Goal: Task Accomplishment & Management: Complete application form

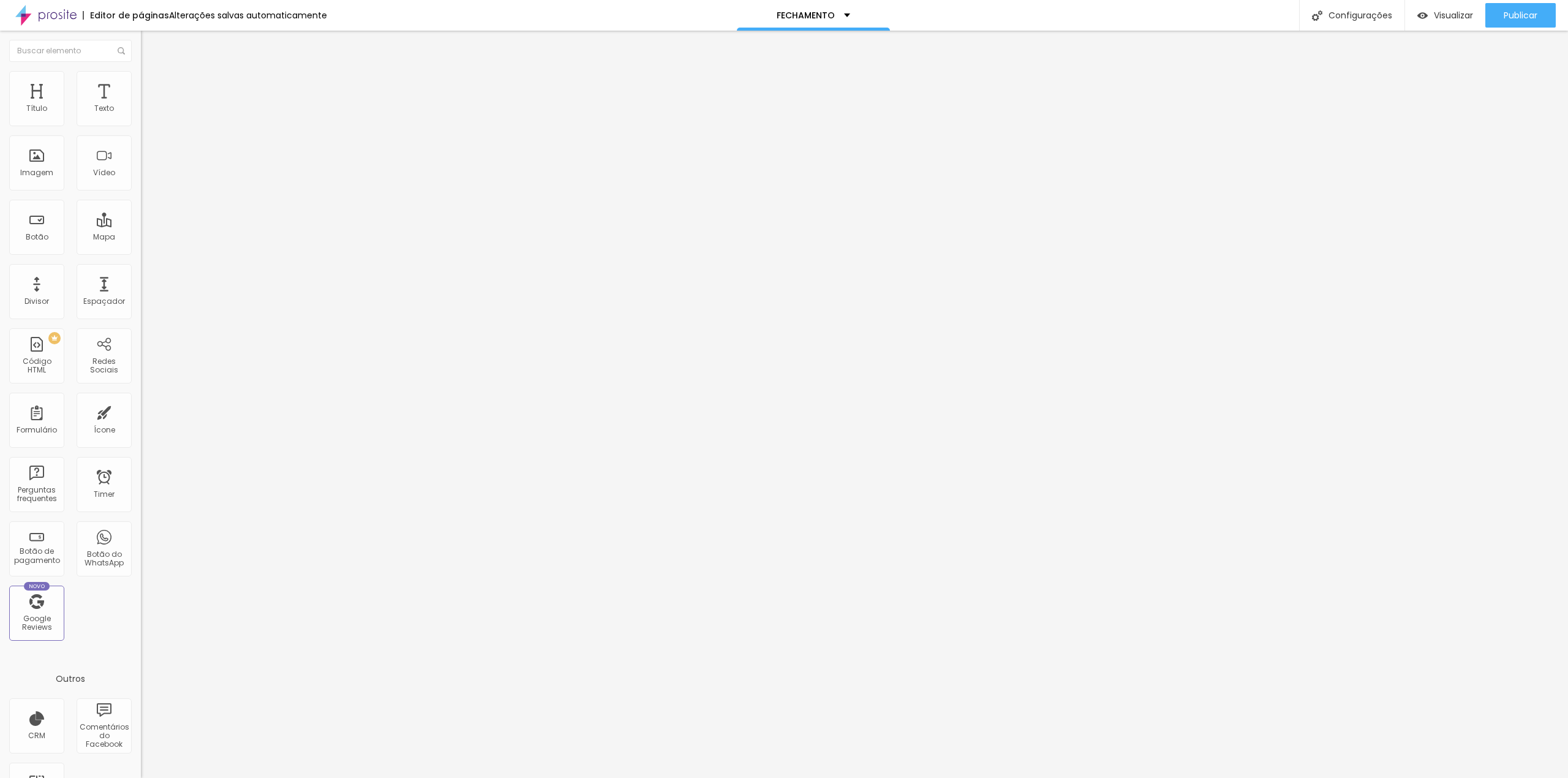
click at [141, 124] on img at bounding box center [145, 127] width 7 height 7
drag, startPoint x: 704, startPoint y: 527, endPoint x: 601, endPoint y: 529, distance: 103.0
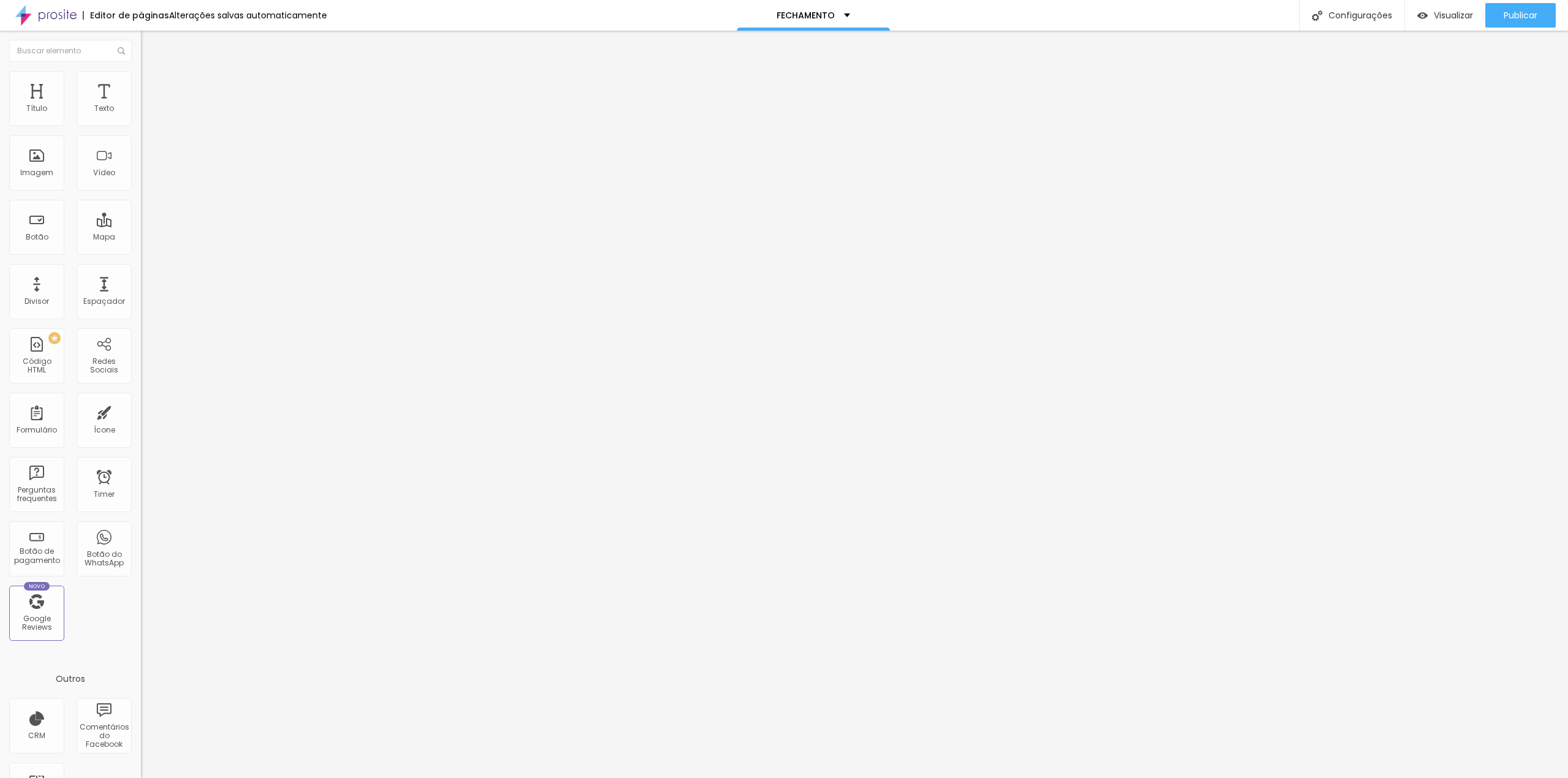
type input "a"
type input "AUTORIZA USO DE IMAGEM"
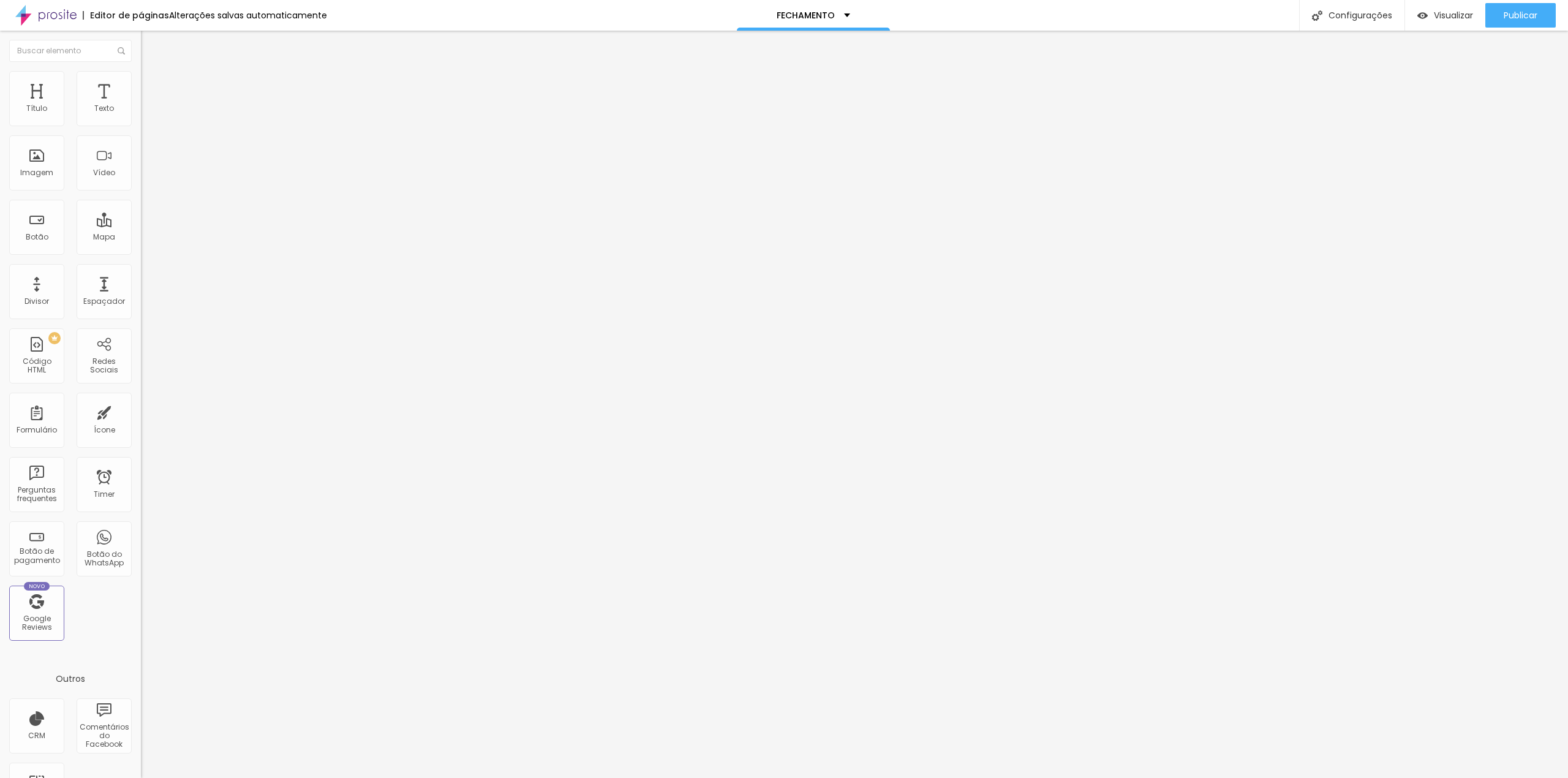
drag, startPoint x: 675, startPoint y: 408, endPoint x: 628, endPoint y: 408, distance: 47.0
type input "SIM"
drag, startPoint x: 674, startPoint y: 434, endPoint x: 834, endPoint y: 468, distance: 163.6
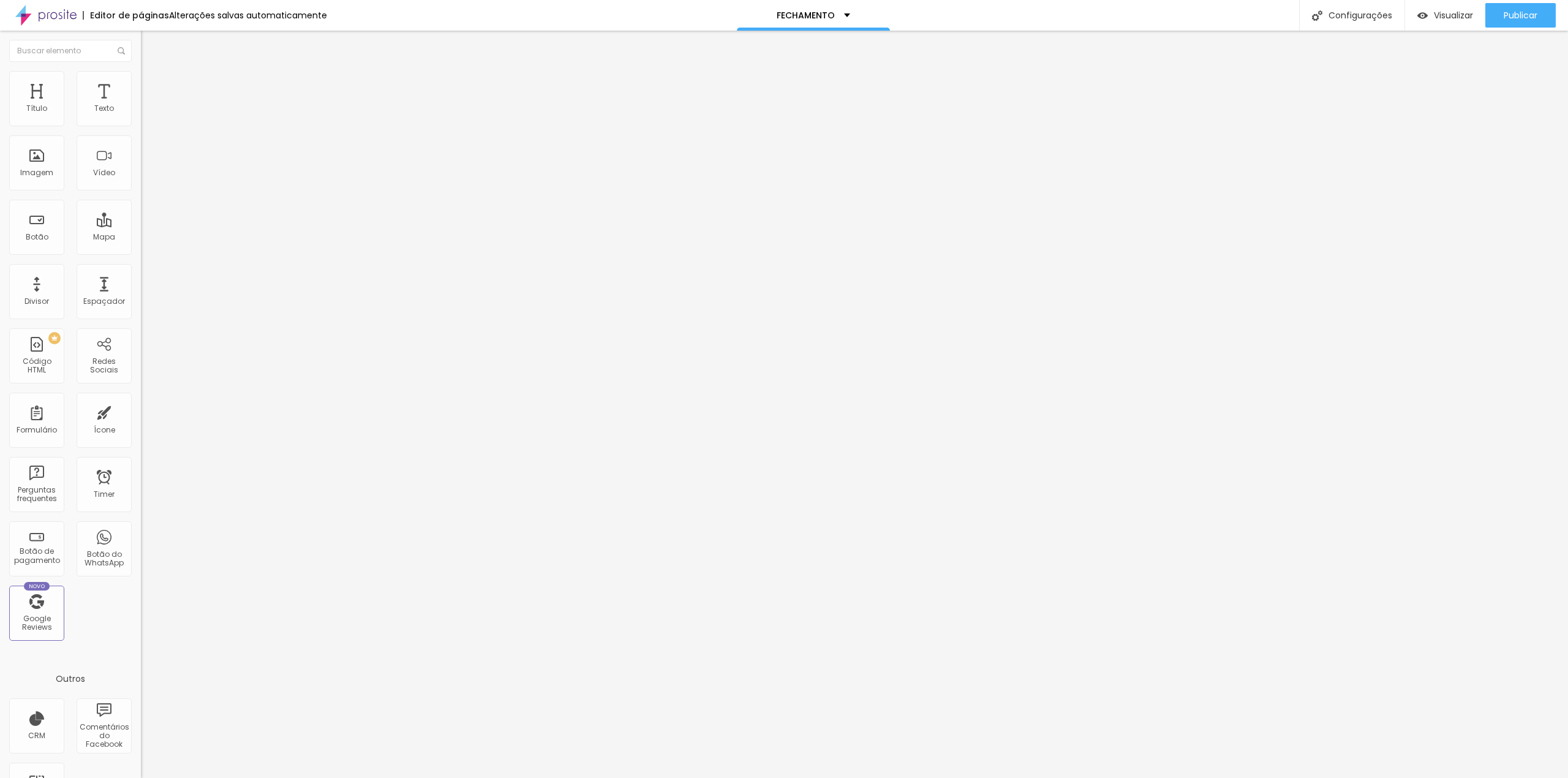
scroll to position [427, 0]
drag, startPoint x: 710, startPoint y: 342, endPoint x: 565, endPoint y: 341, distance: 145.0
type input "AUTORIZA USO DE IMAGEM"
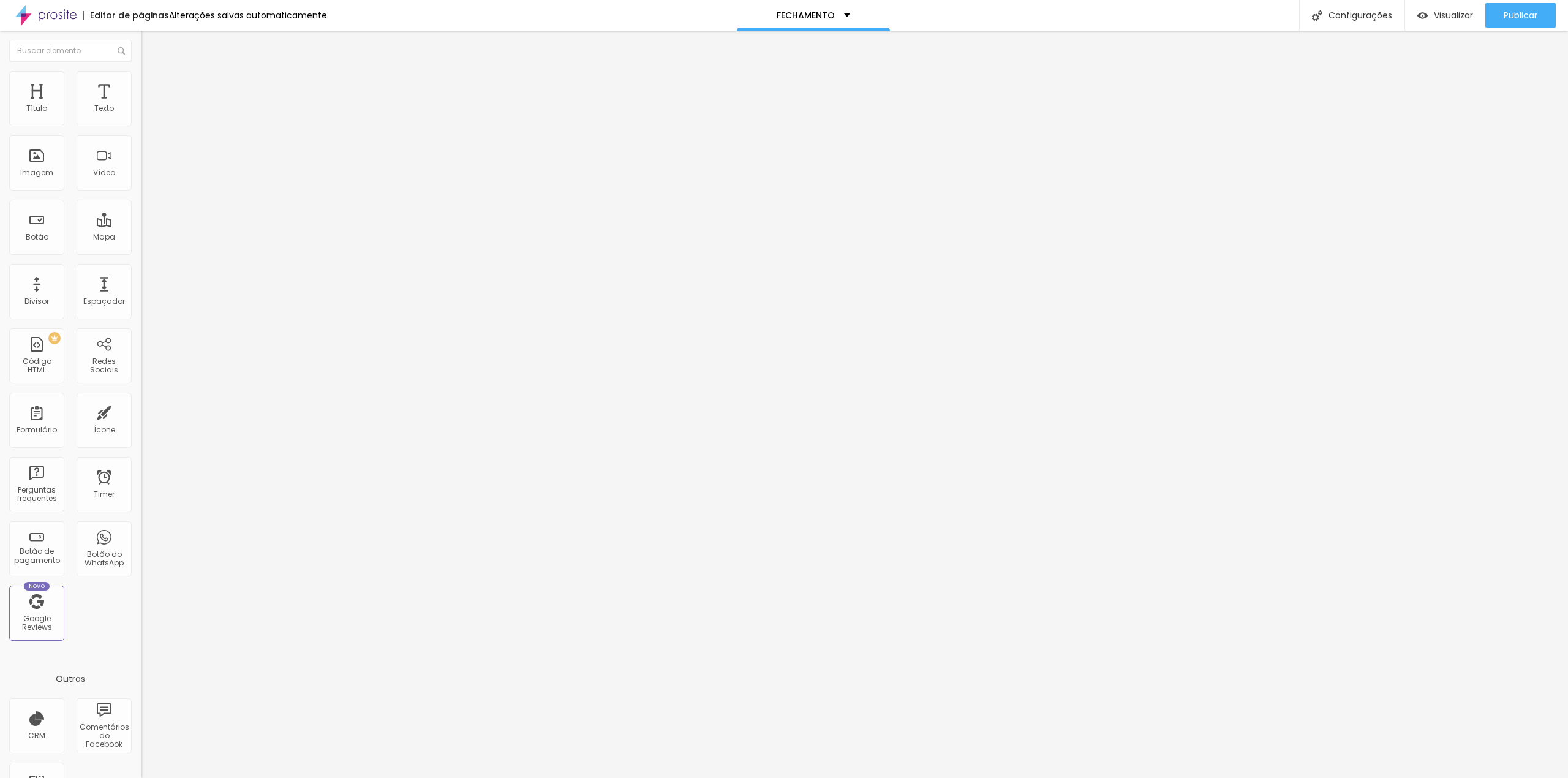
drag, startPoint x: 668, startPoint y: 403, endPoint x: 624, endPoint y: 403, distance: 44.0
type input "SIM"
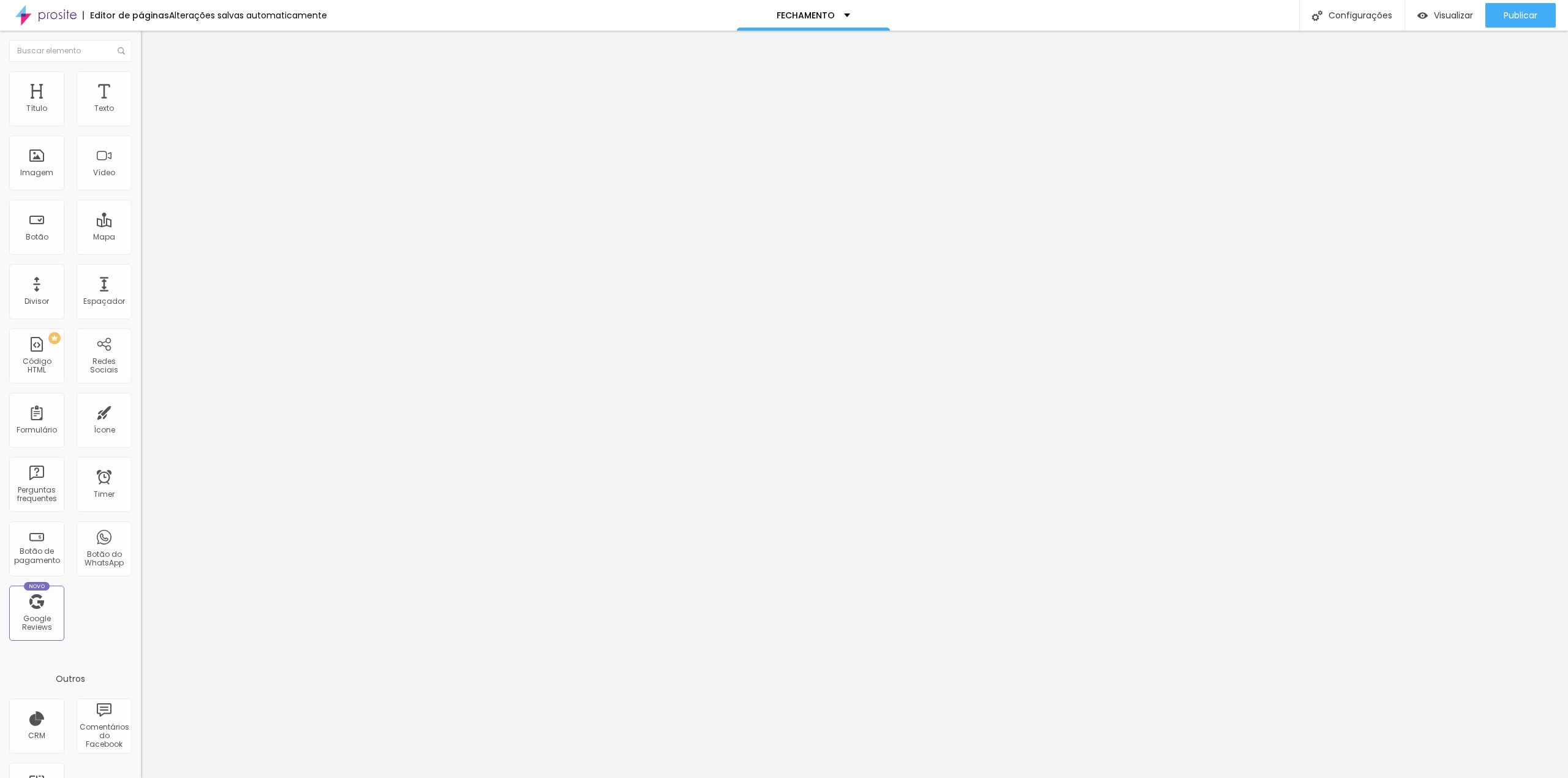
drag, startPoint x: 682, startPoint y: 435, endPoint x: 625, endPoint y: 432, distance: 57.1
type input "NÃO"
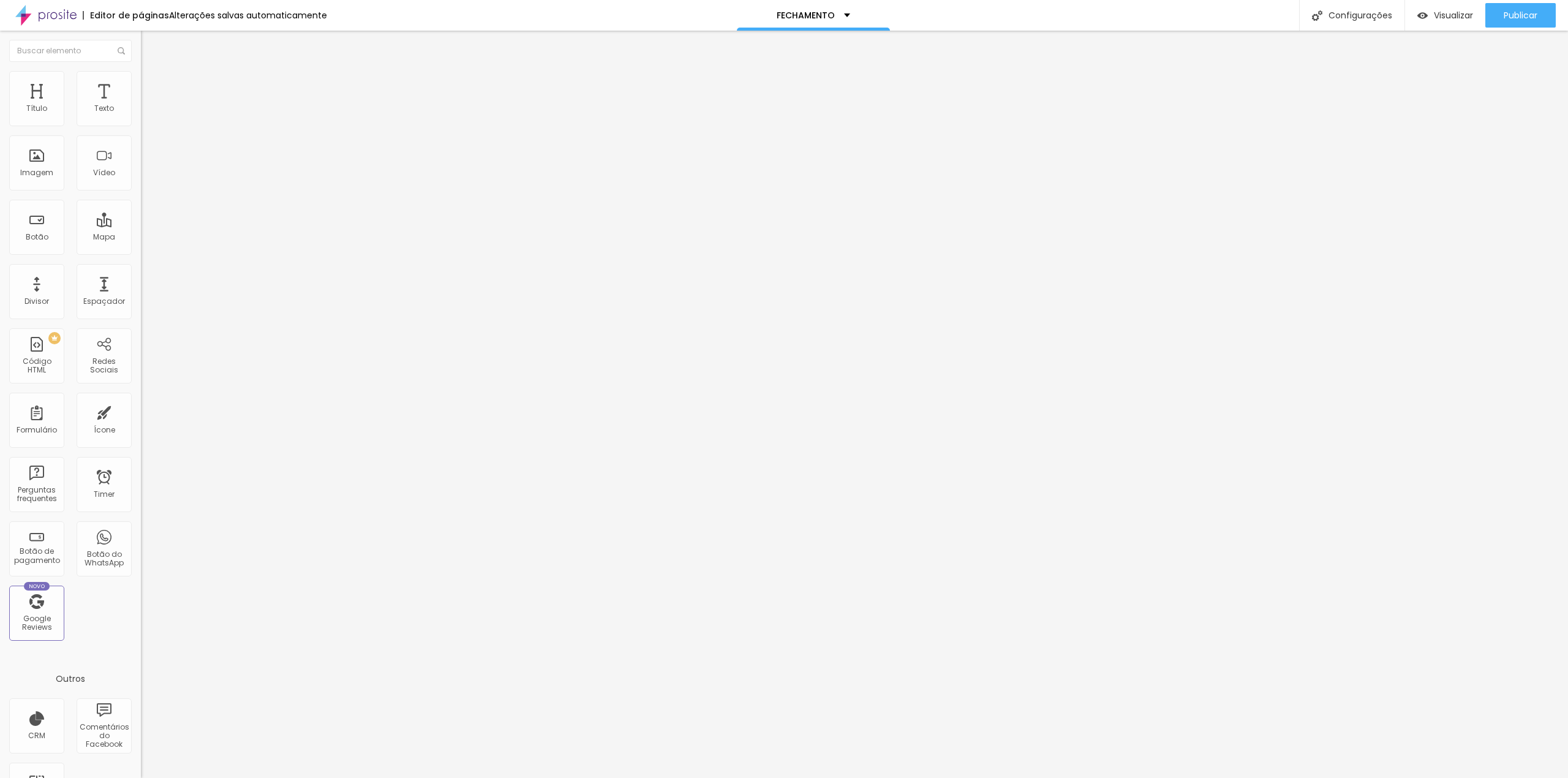
drag, startPoint x: 571, startPoint y: 440, endPoint x: 544, endPoint y: 440, distance: 27.0
type input "I"
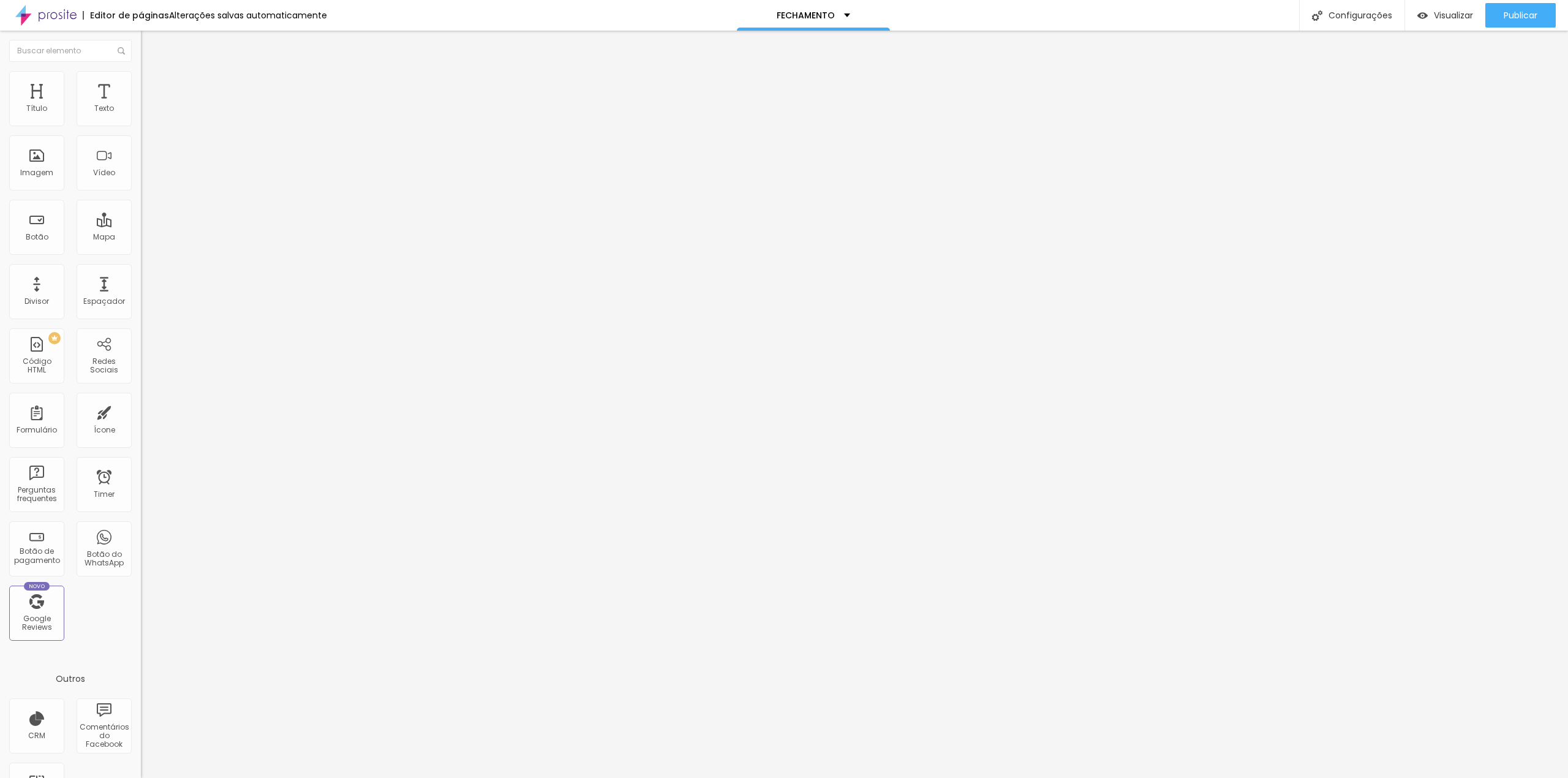
scroll to position [0, 37]
type input "SE SIM, INSTAGRAM DOS ENVOLVIDOS NO ENSAIO"
click at [1498, 13] on button "Publicar" at bounding box center [1520, 15] width 70 height 25
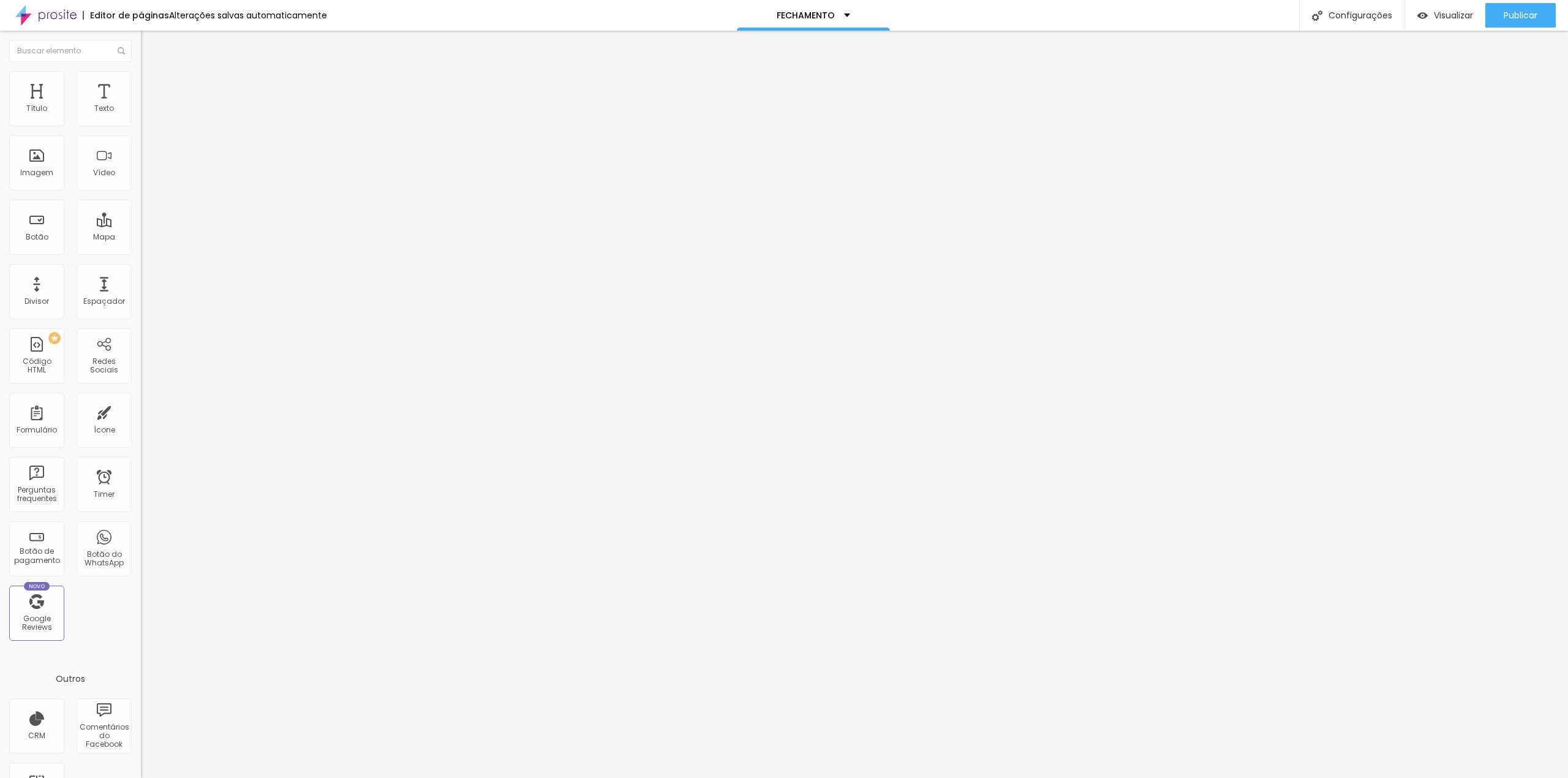
click at [141, 123] on span at bounding box center [145, 128] width 7 height 10
